Goal: Check status: Check status

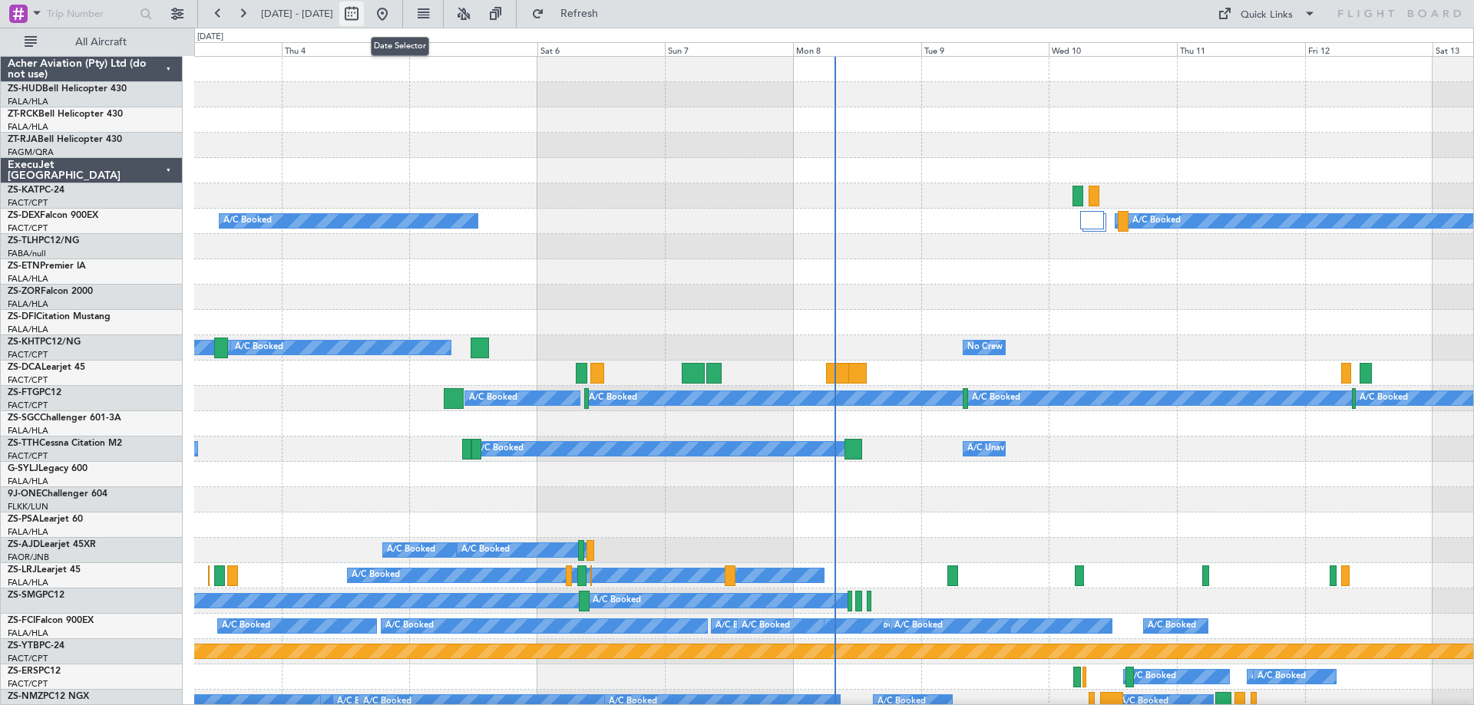
click at [364, 15] on button at bounding box center [351, 14] width 25 height 25
select select "9"
select select "2025"
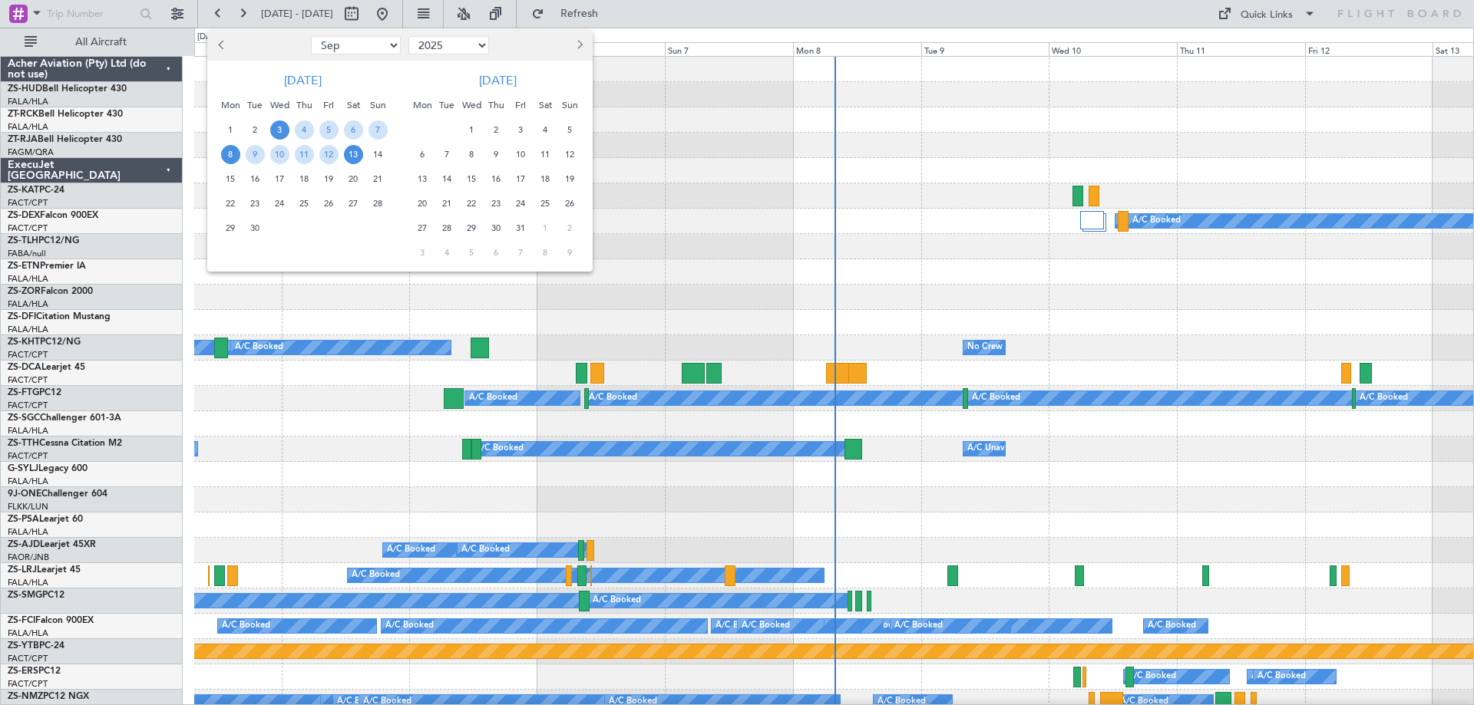
click at [229, 157] on span "8" at bounding box center [230, 154] width 19 height 19
click at [230, 199] on span "22" at bounding box center [230, 203] width 19 height 19
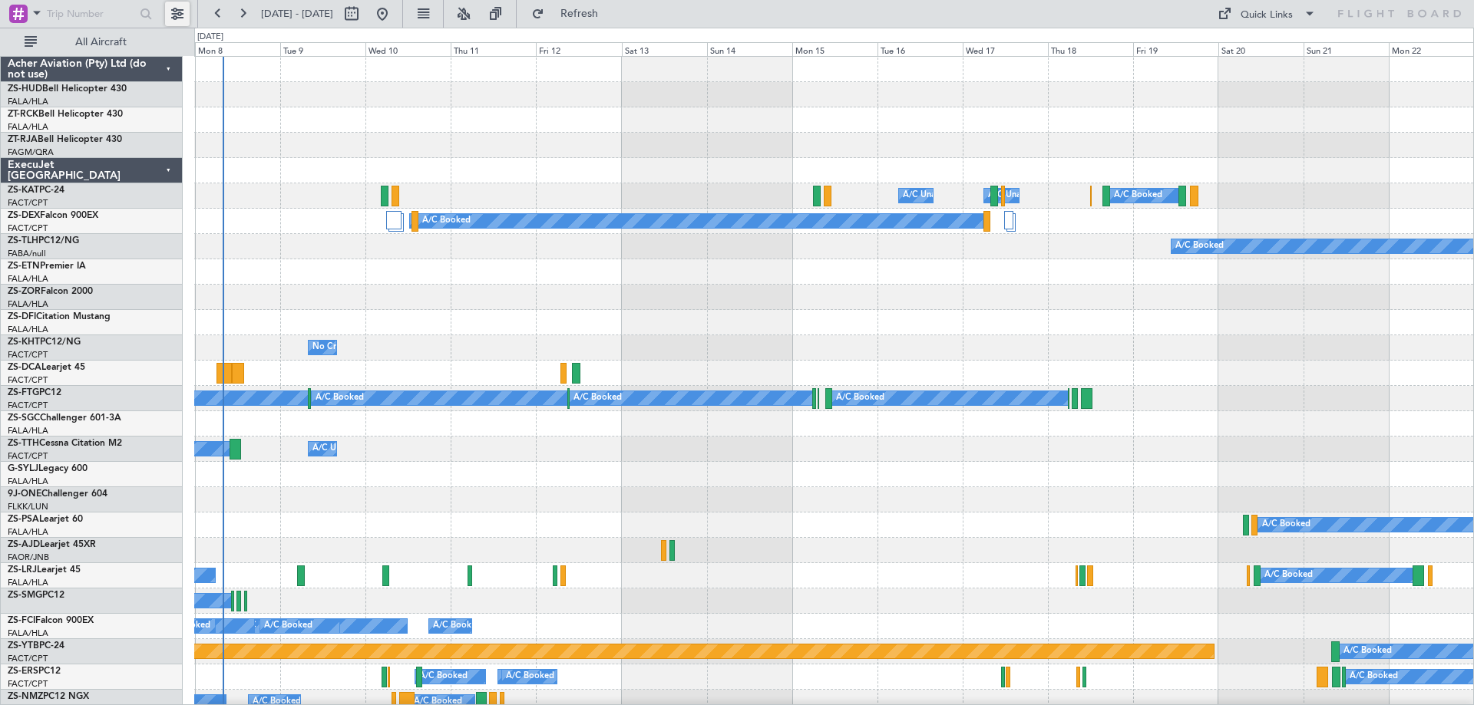
click at [178, 16] on button at bounding box center [177, 14] width 25 height 25
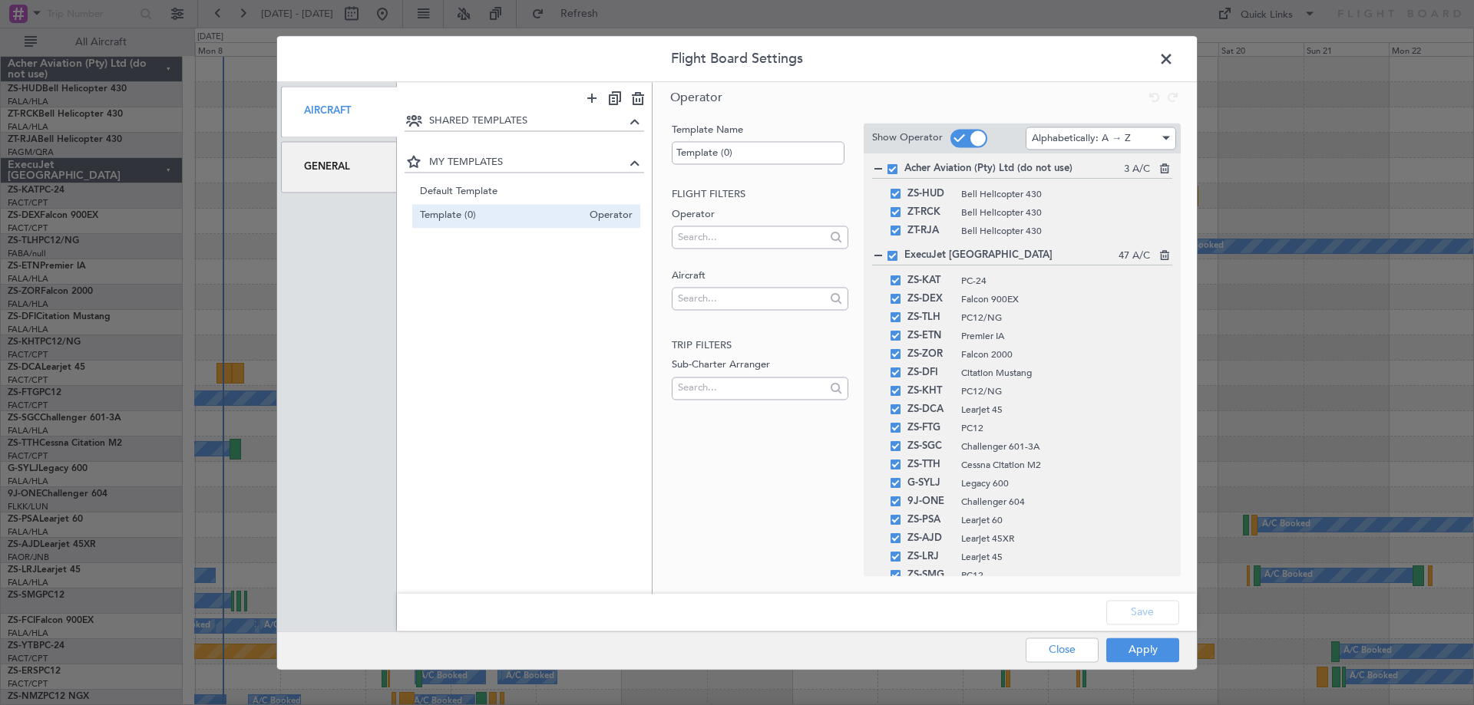
click at [357, 173] on div "General" at bounding box center [339, 166] width 116 height 51
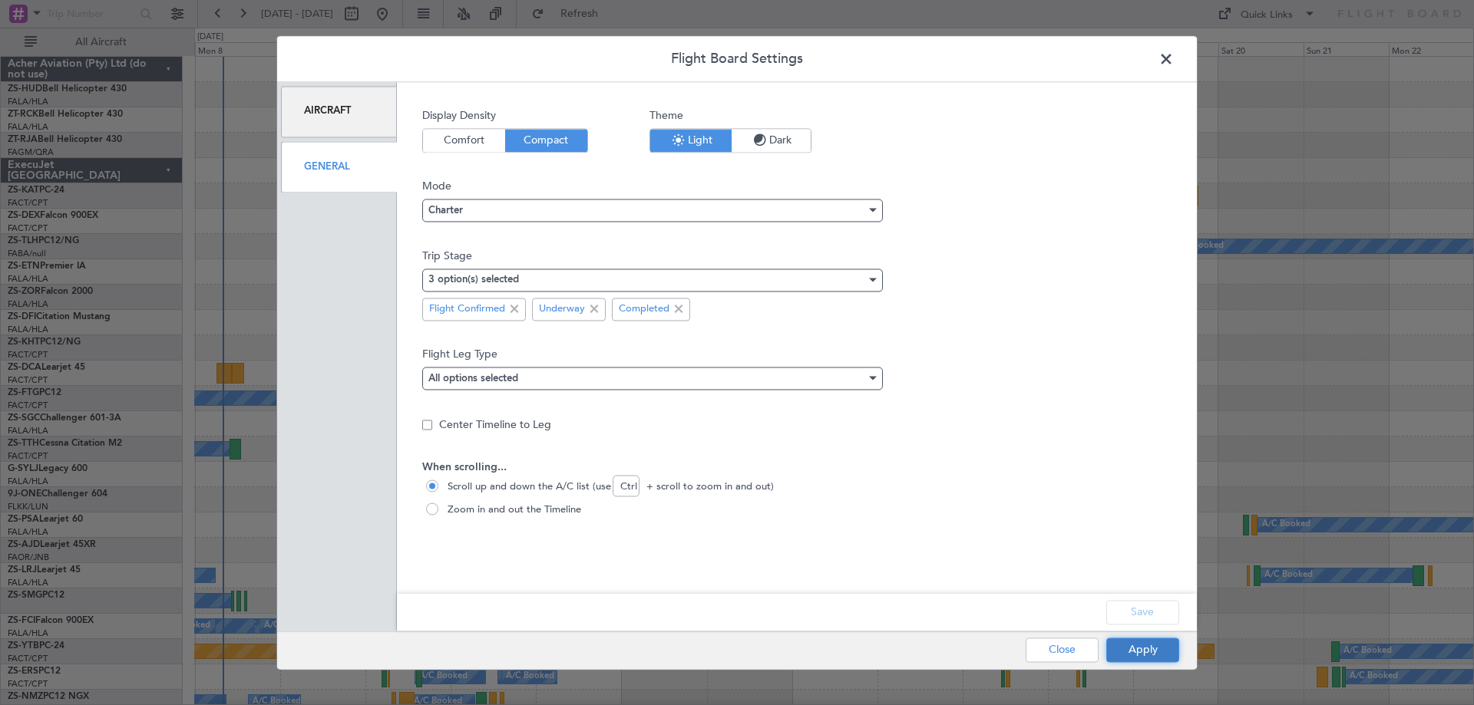
click at [1129, 662] on button "Apply" at bounding box center [1142, 650] width 73 height 25
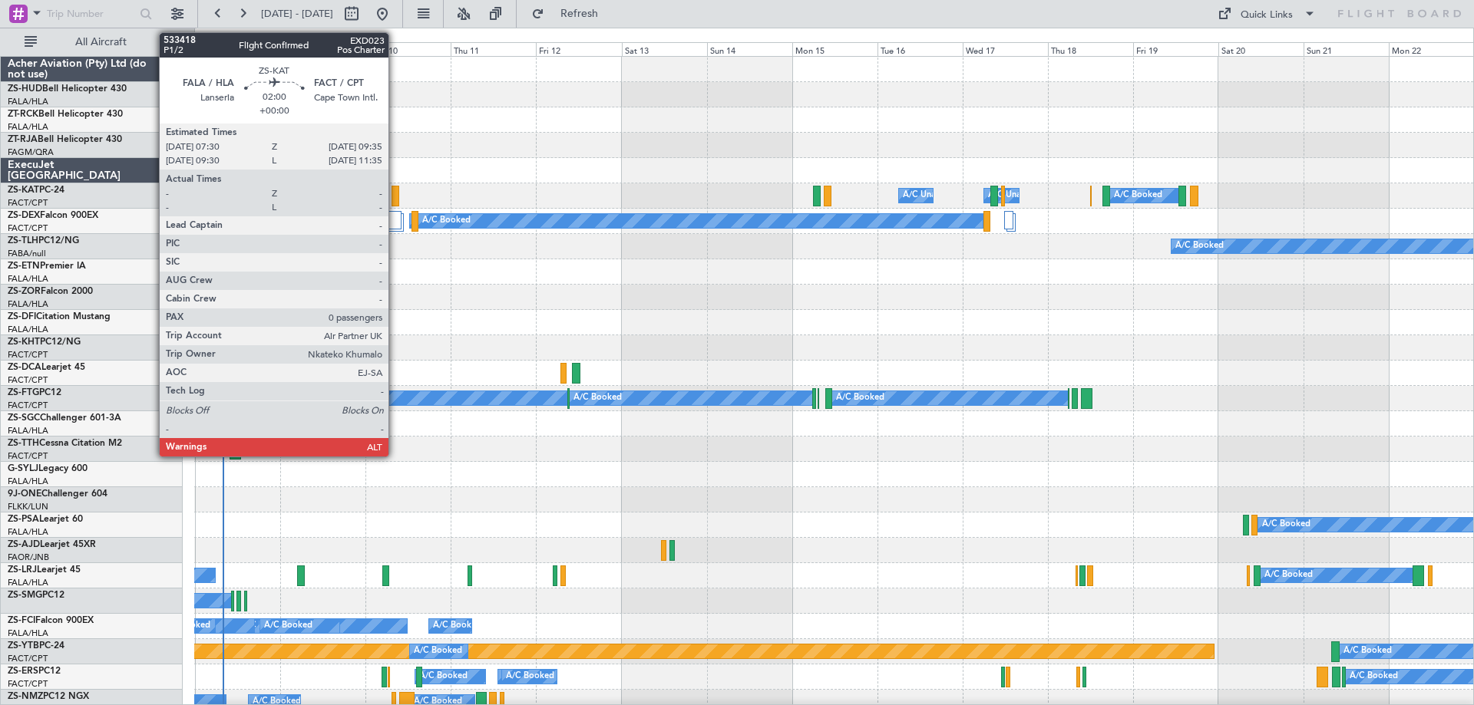
click at [395, 194] on div at bounding box center [395, 196] width 8 height 21
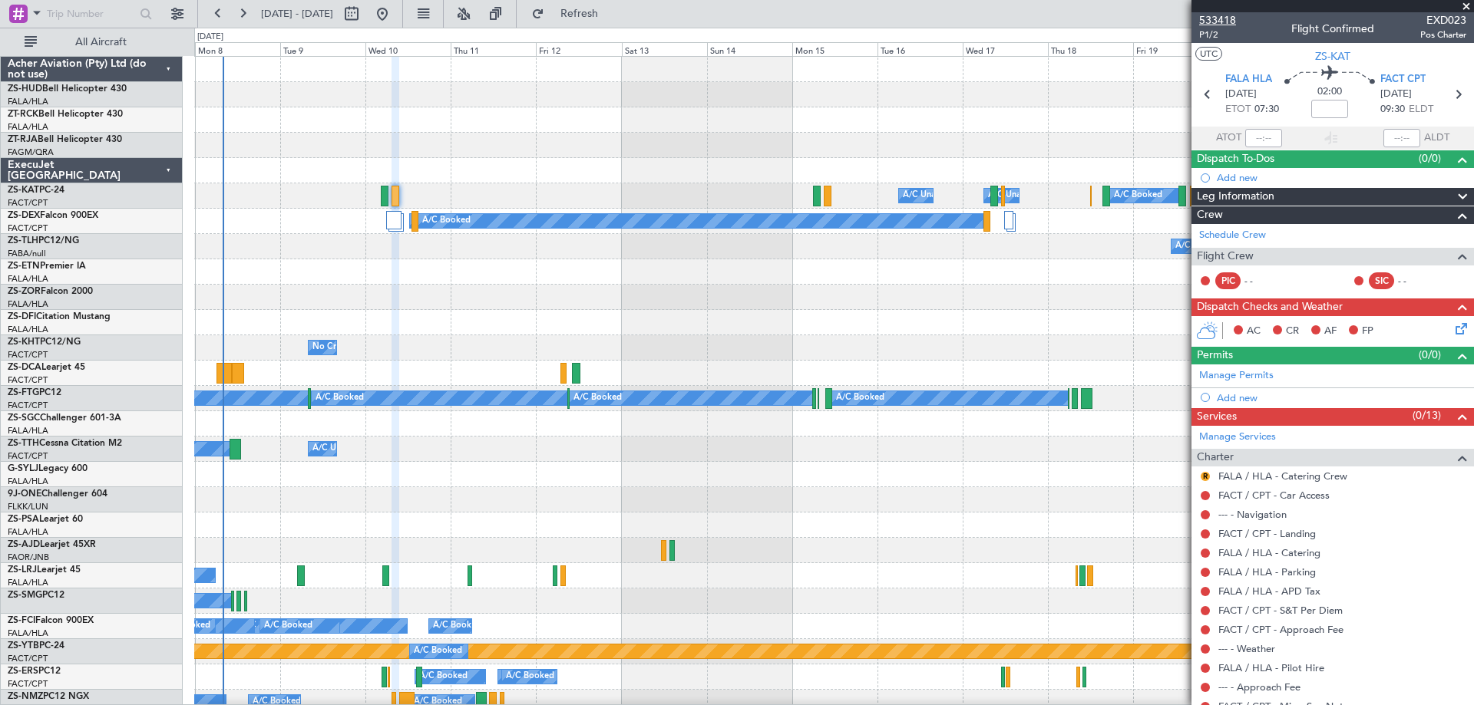
click at [1220, 19] on span "533418" at bounding box center [1217, 20] width 37 height 16
click at [1469, 3] on span at bounding box center [1465, 7] width 15 height 14
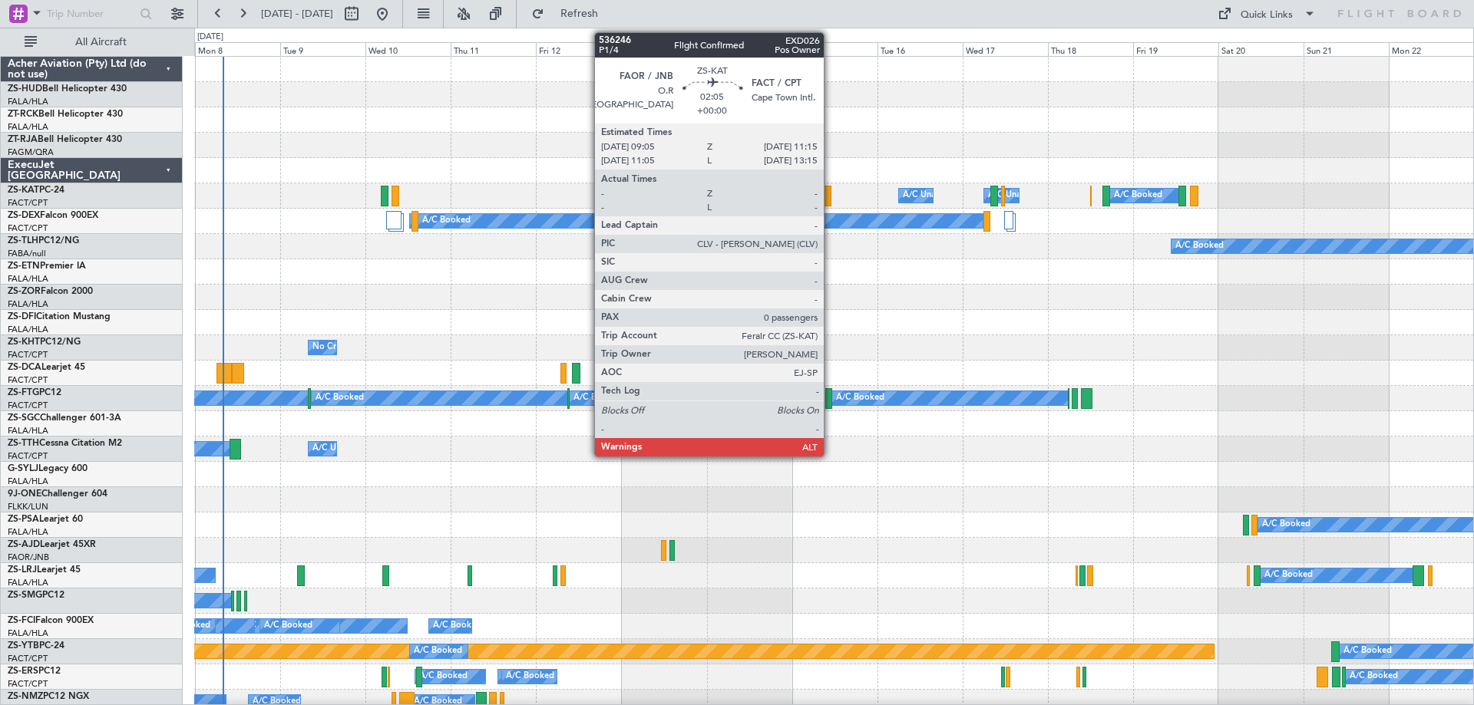
click at [830, 197] on div at bounding box center [828, 196] width 8 height 21
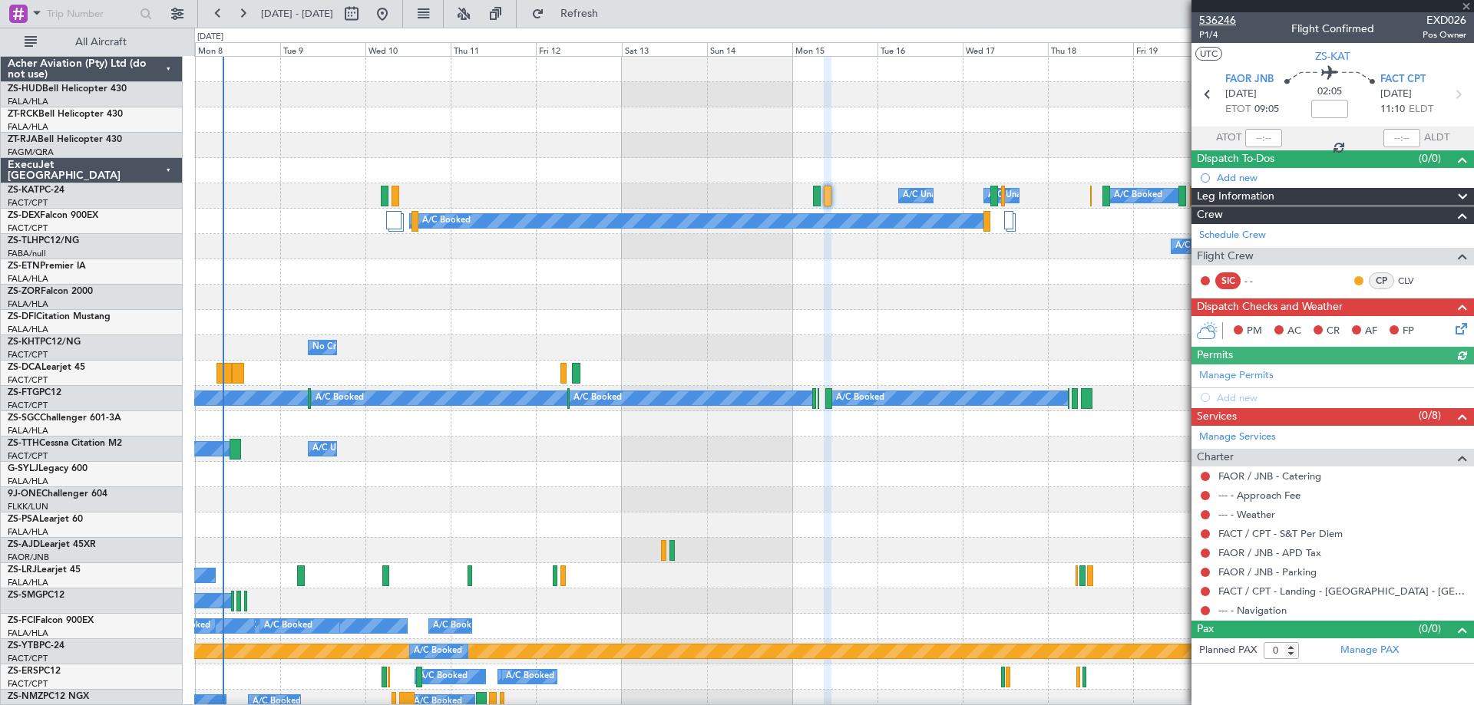
click at [1213, 21] on span "536246" at bounding box center [1217, 20] width 37 height 16
click at [1464, 4] on span at bounding box center [1465, 7] width 15 height 14
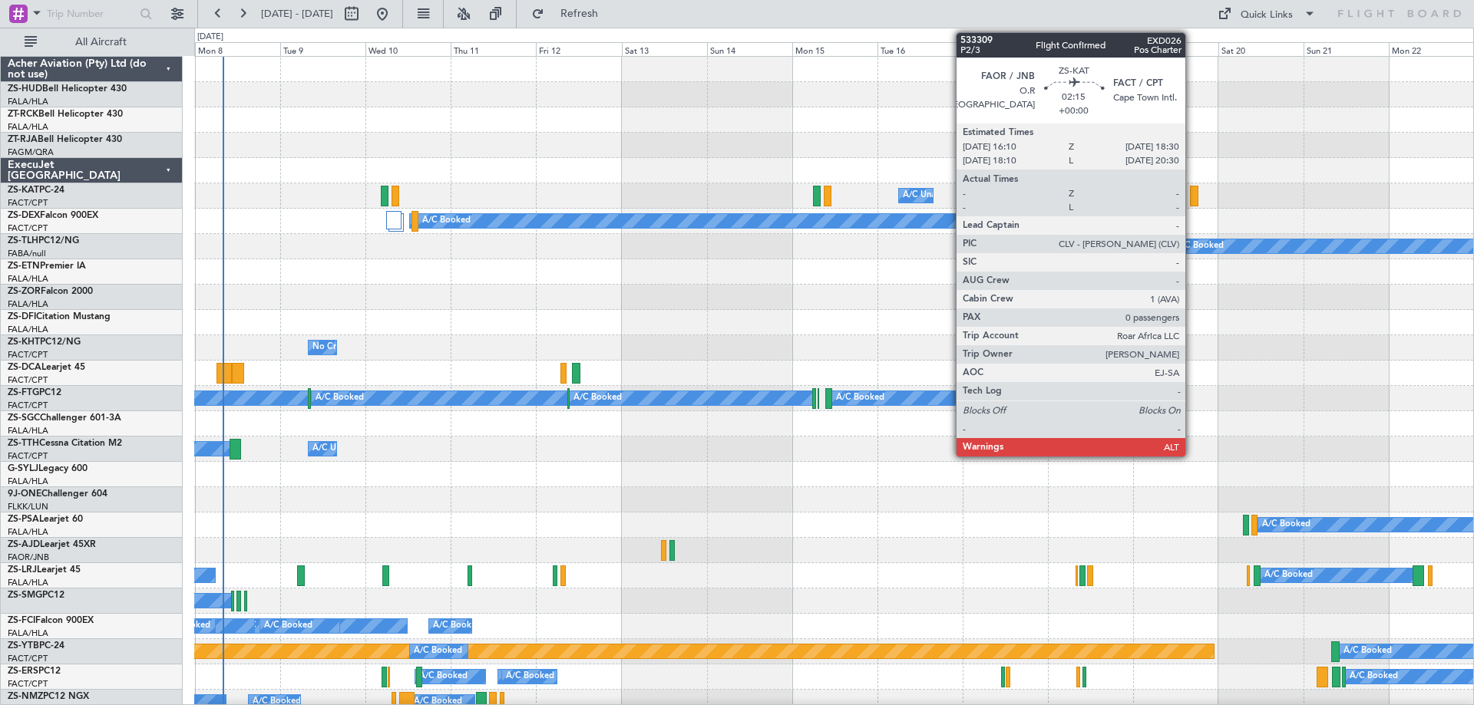
click at [1192, 197] on div at bounding box center [1194, 196] width 8 height 21
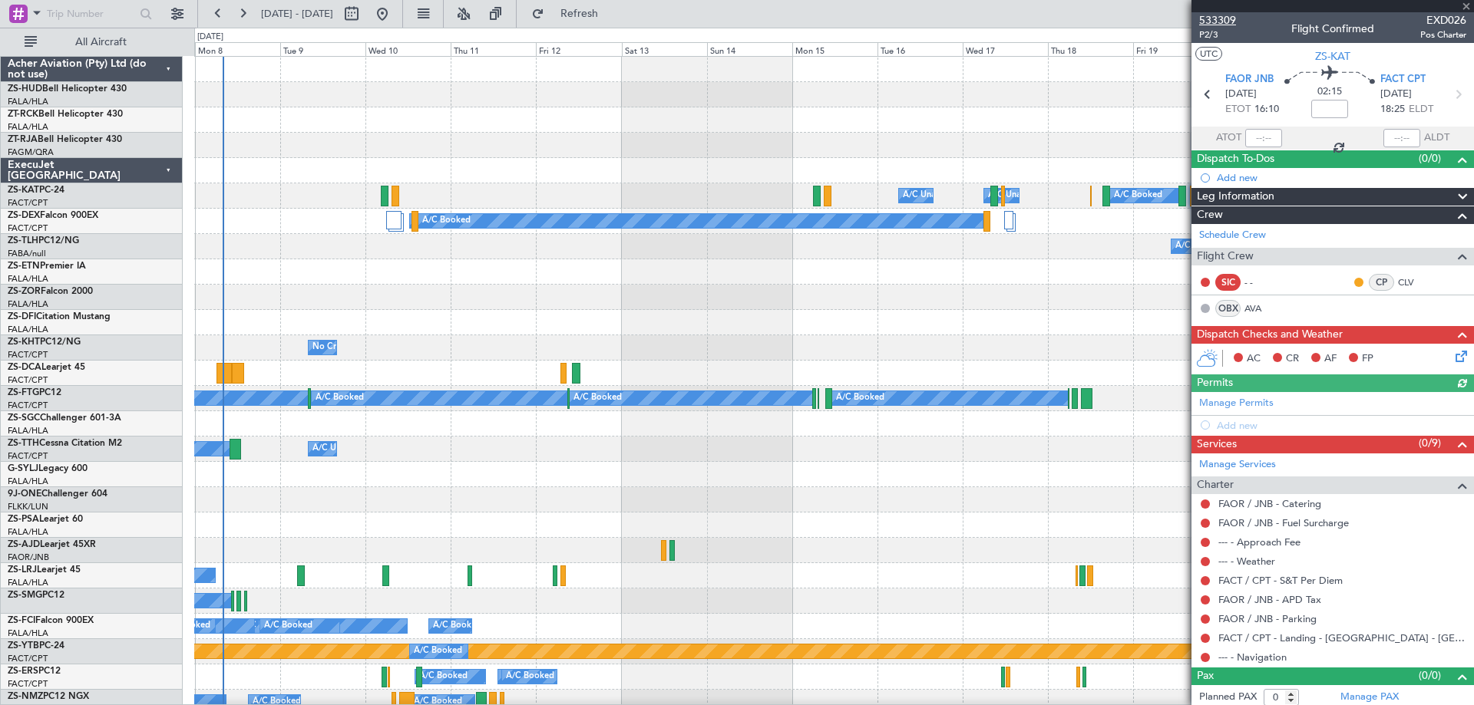
click at [1207, 22] on span "533309" at bounding box center [1217, 20] width 37 height 16
click at [1464, 7] on span at bounding box center [1465, 7] width 15 height 14
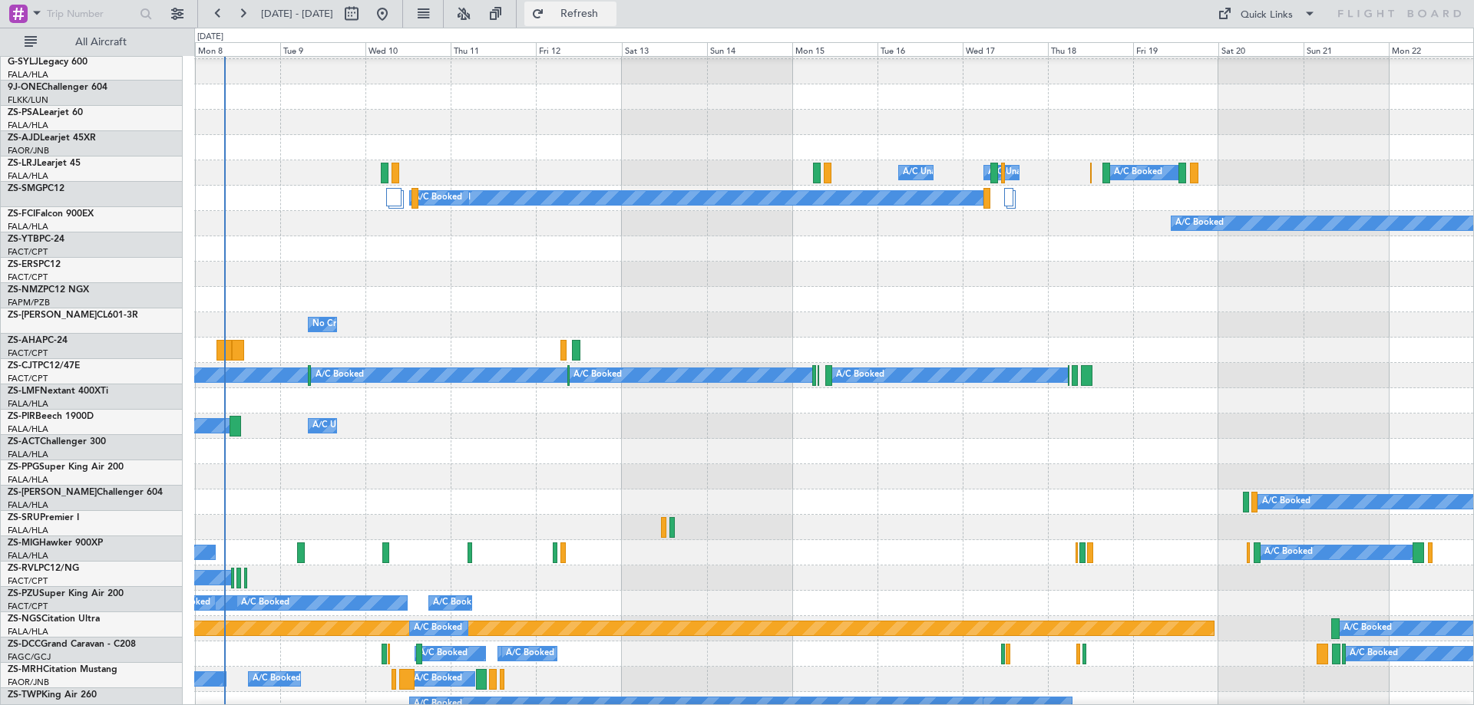
scroll to position [23, 0]
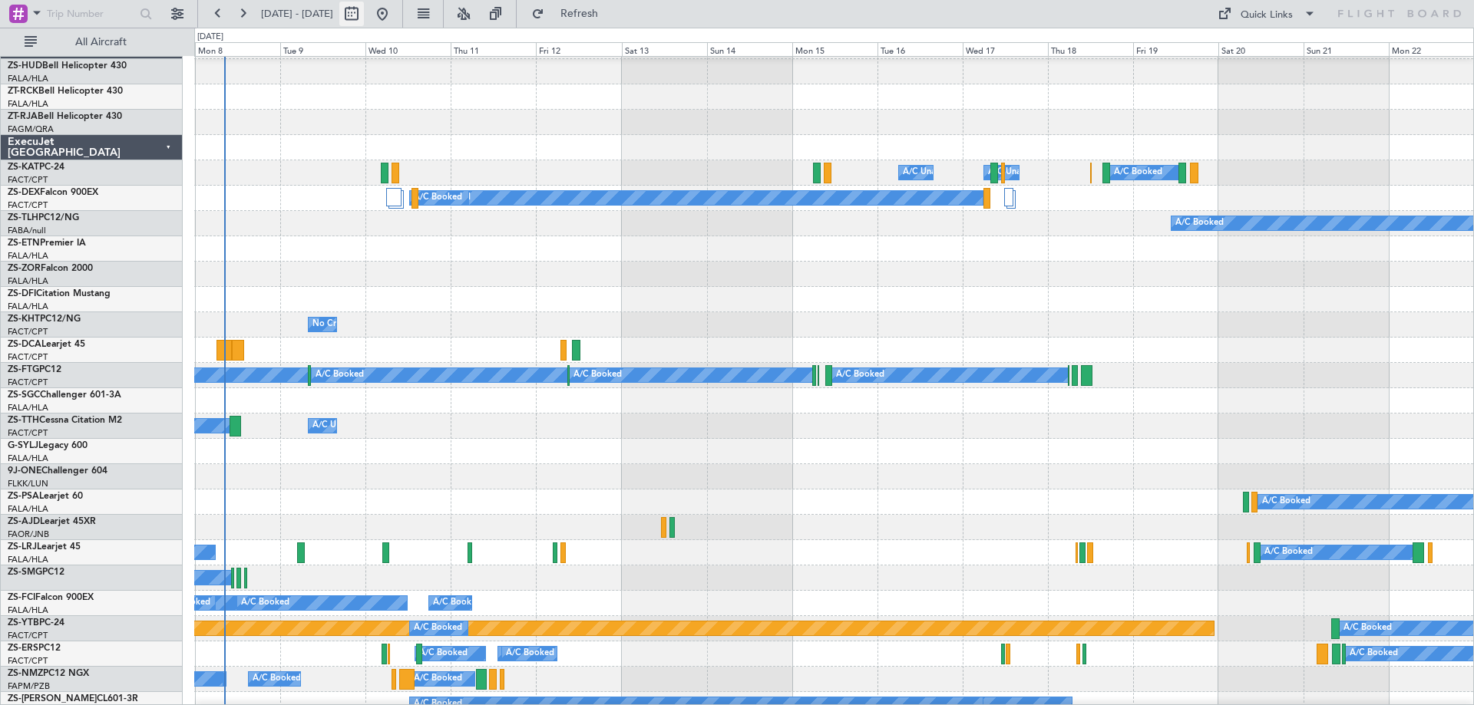
click at [364, 15] on button at bounding box center [351, 14] width 25 height 25
select select "9"
select select "2025"
